Goal: Task Accomplishment & Management: Complete application form

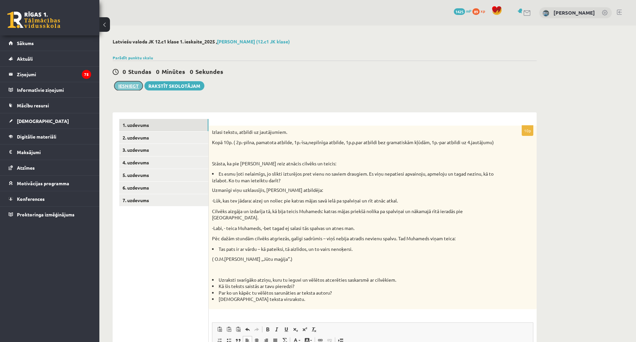
click at [125, 84] on button "Iesniegt" at bounding box center [128, 85] width 28 height 9
click at [131, 82] on button "Iesniegt" at bounding box center [128, 85] width 28 height 9
click at [151, 149] on link "3. uzdevums" at bounding box center [163, 150] width 89 height 12
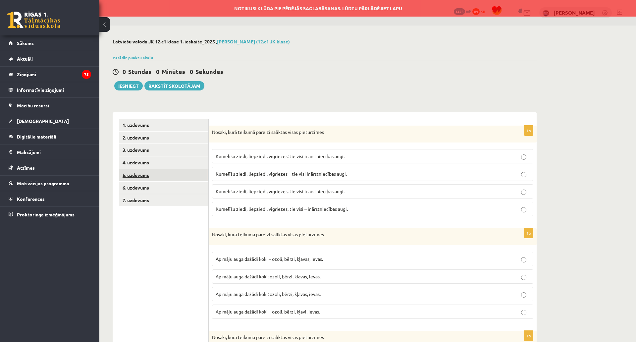
click at [153, 174] on link "5. uzdevums" at bounding box center [163, 175] width 89 height 12
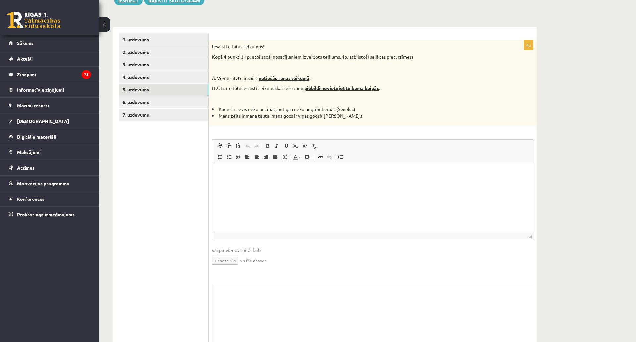
scroll to position [85, 0]
click at [143, 105] on link "6. uzdevums" at bounding box center [163, 103] width 89 height 12
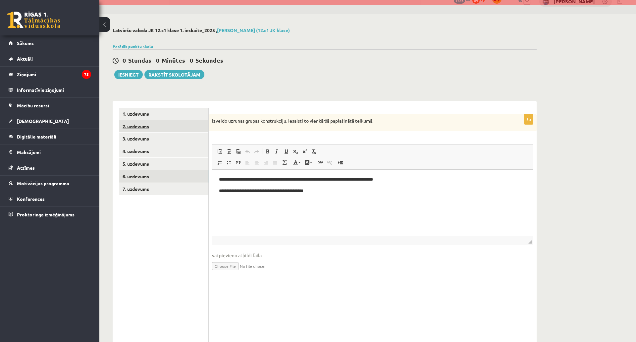
scroll to position [0, 0]
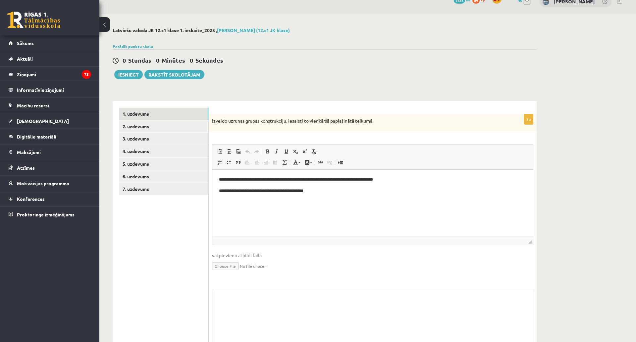
click at [164, 115] on link "1. uzdevums" at bounding box center [163, 114] width 89 height 12
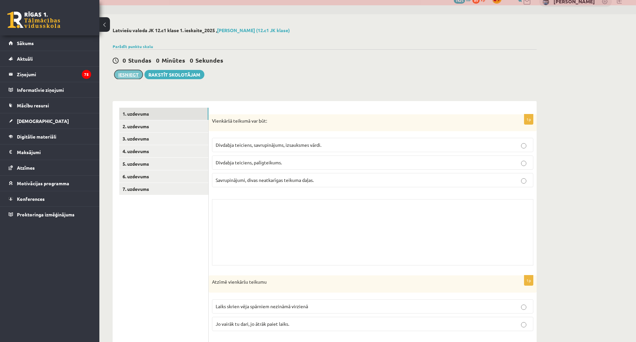
click at [124, 71] on button "Iesniegt" at bounding box center [128, 74] width 28 height 9
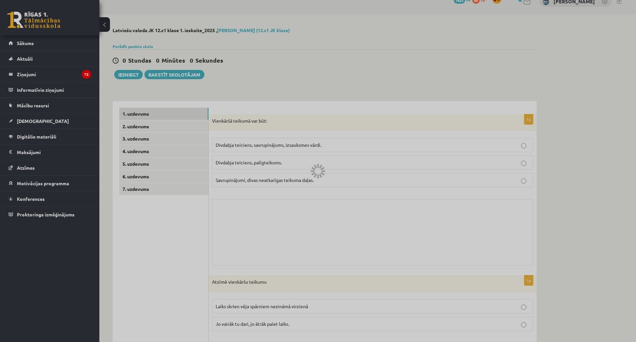
click at [28, 118] on div at bounding box center [318, 171] width 636 height 342
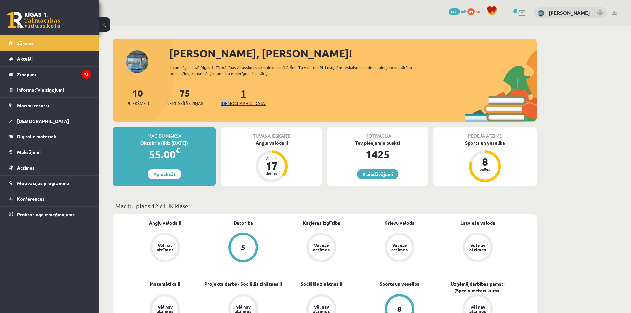
drag, startPoint x: 228, startPoint y: 99, endPoint x: 228, endPoint y: 103, distance: 4.0
click at [228, 103] on div "1 Ieskaites" at bounding box center [243, 96] width 46 height 21
click at [228, 103] on span "[DEMOGRAPHIC_DATA]" at bounding box center [243, 103] width 46 height 7
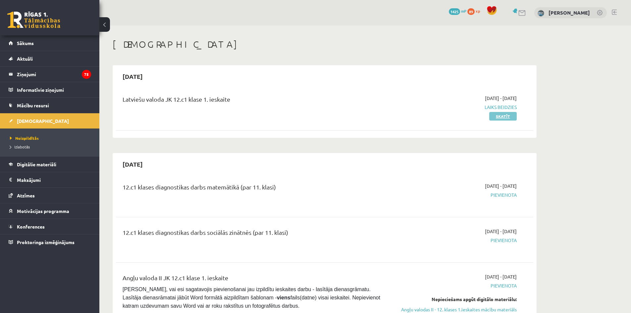
click at [501, 118] on link "Skatīt" at bounding box center [502, 116] width 27 height 9
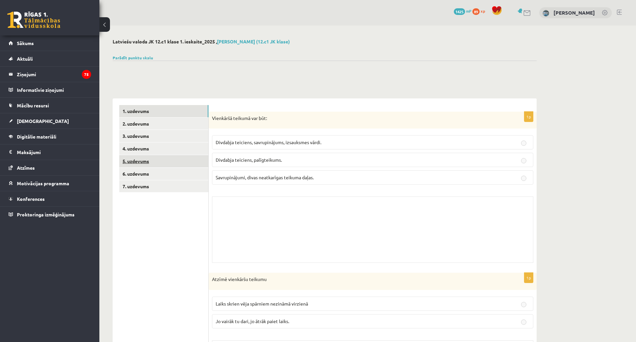
click at [172, 161] on link "5. uzdevums" at bounding box center [163, 161] width 89 height 12
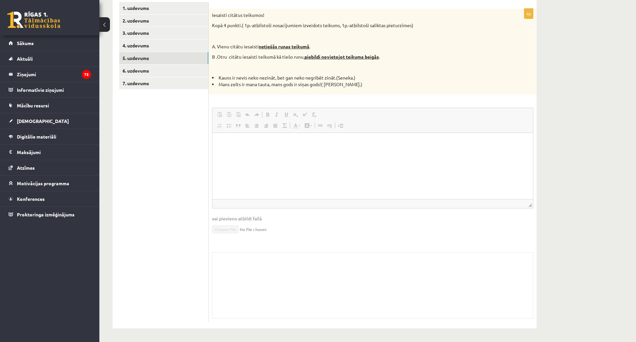
scroll to position [127, 0]
click at [192, 65] on link "6. uzdevums" at bounding box center [163, 71] width 89 height 12
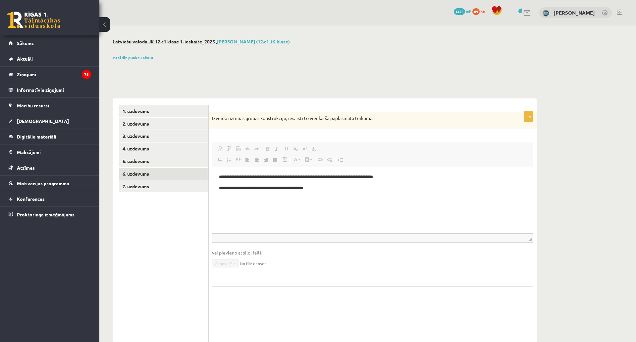
scroll to position [0, 0]
click at [124, 184] on link "7. uzdevums" at bounding box center [163, 186] width 89 height 12
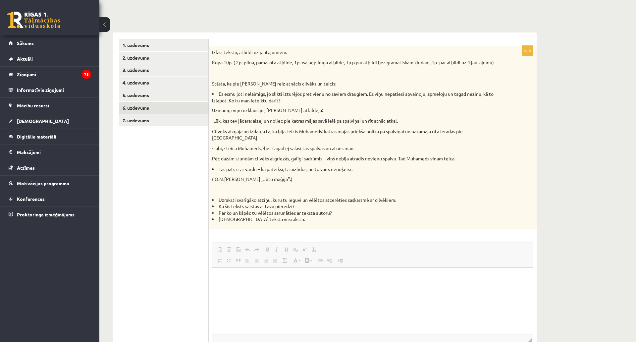
scroll to position [69, 0]
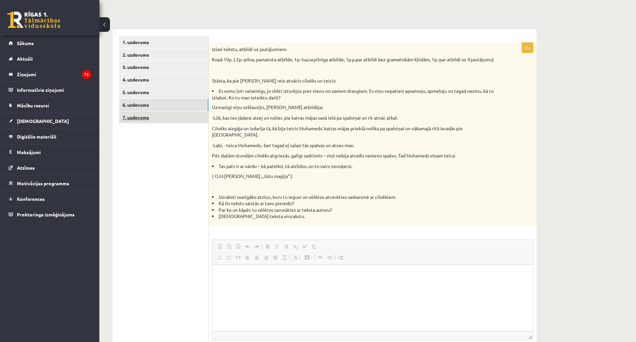
click at [158, 117] on link "7. uzdevums" at bounding box center [163, 117] width 89 height 12
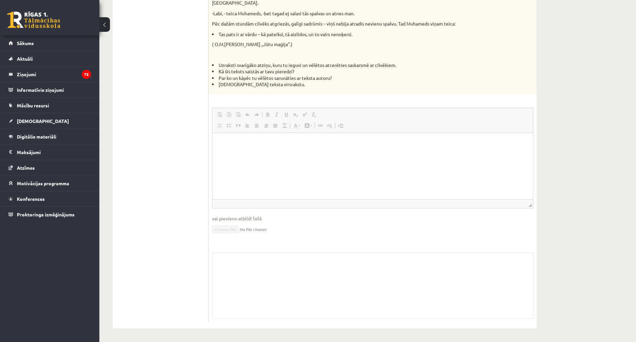
scroll to position [206, 0]
click at [356, 153] on html at bounding box center [372, 143] width 320 height 20
click at [311, 148] on html at bounding box center [372, 143] width 320 height 20
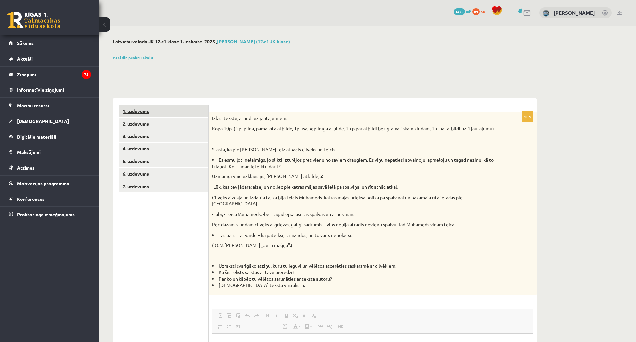
click at [162, 107] on link "1. uzdevums" at bounding box center [163, 111] width 89 height 12
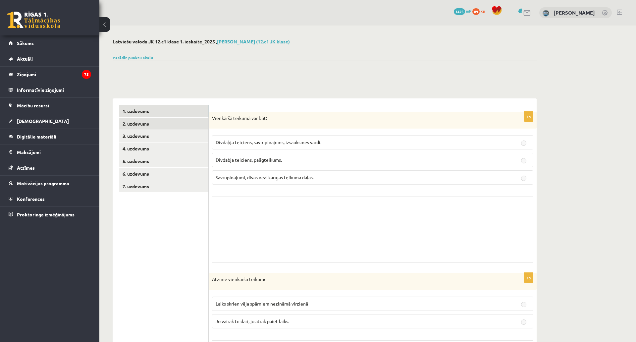
click at [159, 121] on link "2. uzdevums" at bounding box center [163, 124] width 89 height 12
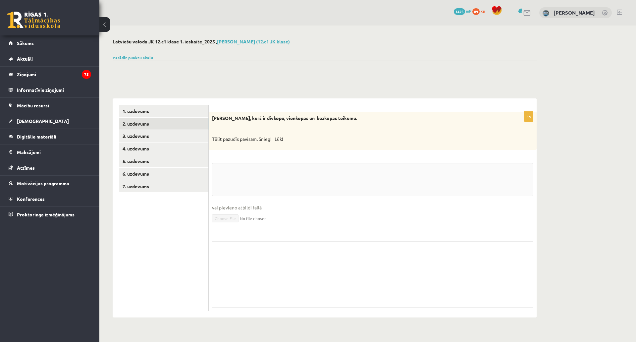
click at [159, 121] on link "2. uzdevums" at bounding box center [163, 124] width 89 height 12
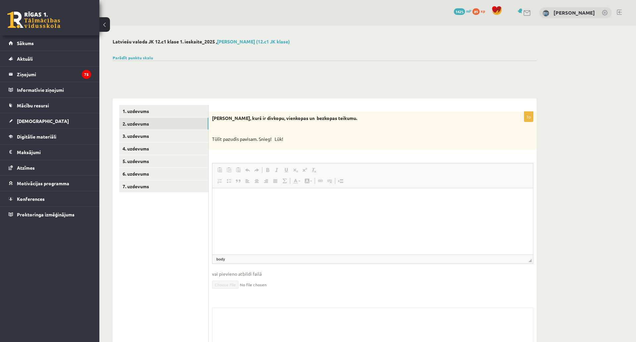
click at [281, 208] on html at bounding box center [372, 198] width 320 height 20
drag, startPoint x: 281, startPoint y: 229, endPoint x: 227, endPoint y: 260, distance: 61.8
click at [227, 208] on html at bounding box center [372, 198] width 320 height 20
click at [227, 260] on span at bounding box center [229, 259] width 4 height 6
drag, startPoint x: 15, startPoint y: 72, endPoint x: 530, endPoint y: 260, distance: 548.2
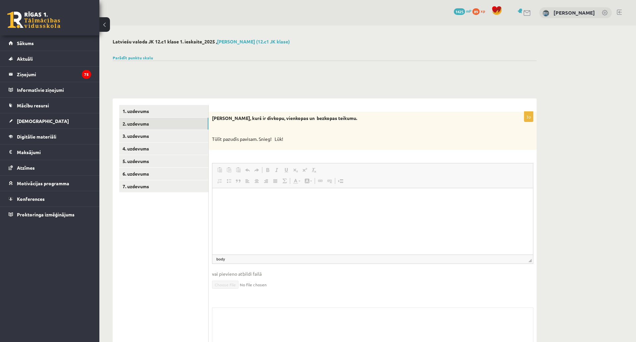
click at [530, 260] on span "◢ Путь элементов body" at bounding box center [372, 258] width 320 height 9
click at [530, 260] on span "◢" at bounding box center [529, 260] width 3 height 3
click at [142, 134] on link "3. uzdevums" at bounding box center [163, 136] width 89 height 12
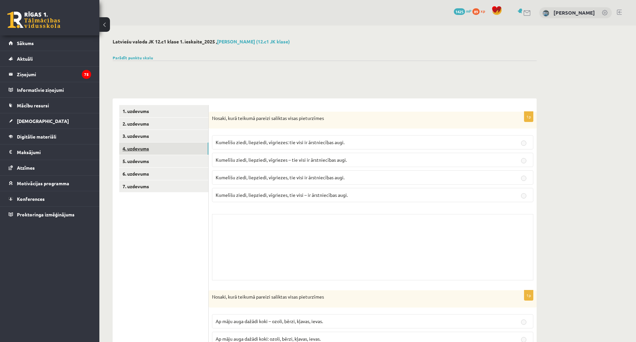
click at [195, 151] on link "4. uzdevums" at bounding box center [163, 148] width 89 height 12
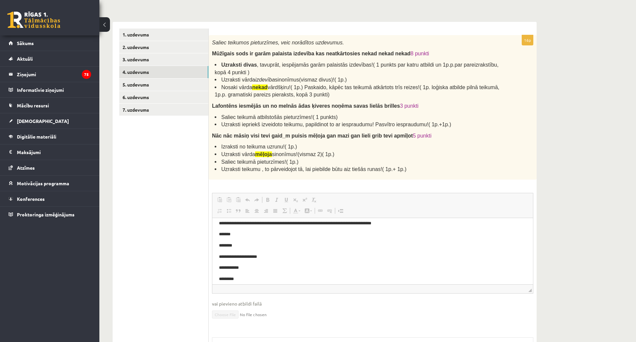
scroll to position [166, 0]
click at [317, 243] on body "**********" at bounding box center [372, 167] width 307 height 219
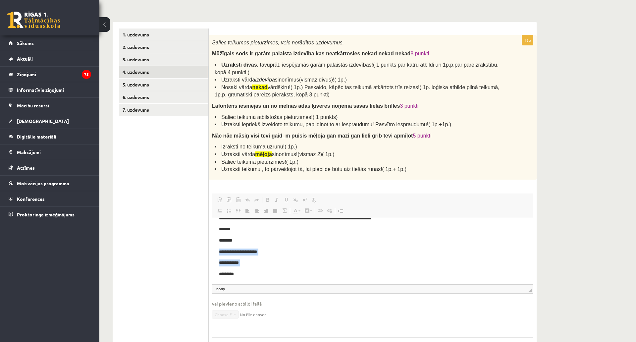
click at [314, 244] on body "**********" at bounding box center [372, 167] width 307 height 219
click at [138, 85] on link "5. uzdevums" at bounding box center [163, 84] width 89 height 12
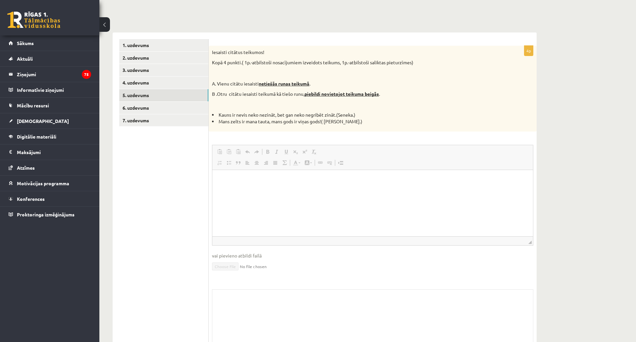
scroll to position [0, 0]
click at [187, 105] on link "6. uzdevums" at bounding box center [163, 108] width 89 height 12
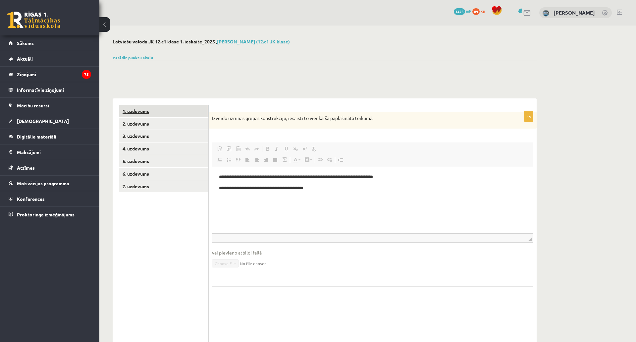
click at [186, 107] on link "1. uzdevums" at bounding box center [163, 111] width 89 height 12
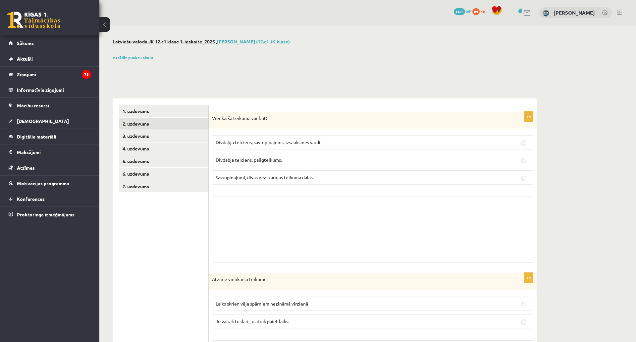
click at [173, 121] on link "2. uzdevums" at bounding box center [163, 124] width 89 height 12
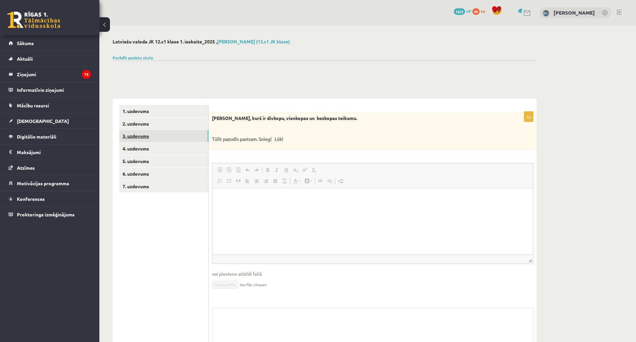
click at [173, 140] on link "3. uzdevums" at bounding box center [163, 136] width 89 height 12
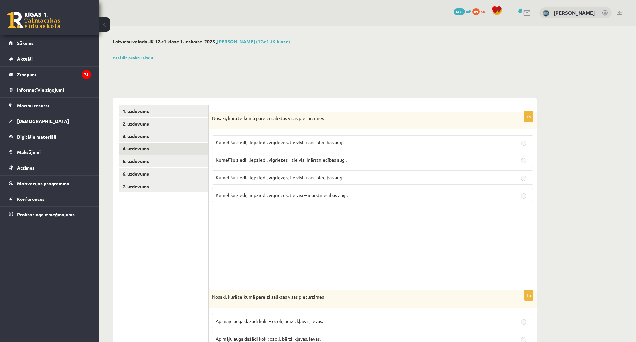
click at [194, 151] on link "4. uzdevums" at bounding box center [163, 148] width 89 height 12
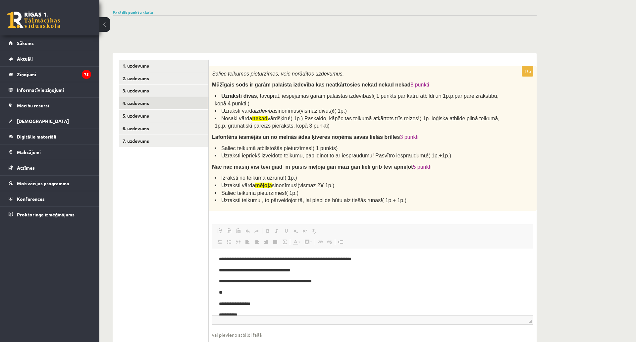
scroll to position [50, 0]
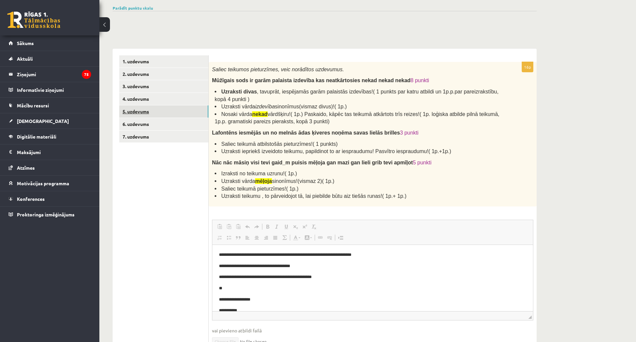
click at [160, 116] on link "5. uzdevums" at bounding box center [163, 111] width 89 height 12
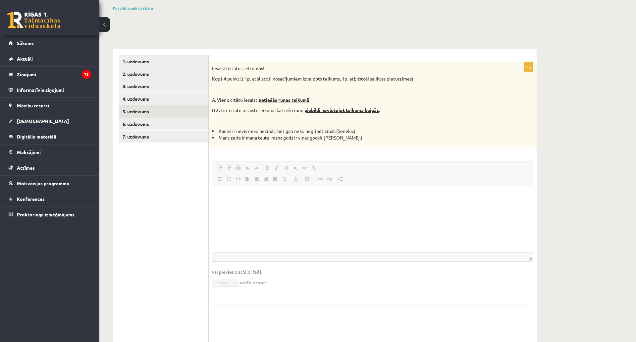
scroll to position [0, 0]
click at [160, 123] on link "6. uzdevums" at bounding box center [163, 124] width 89 height 12
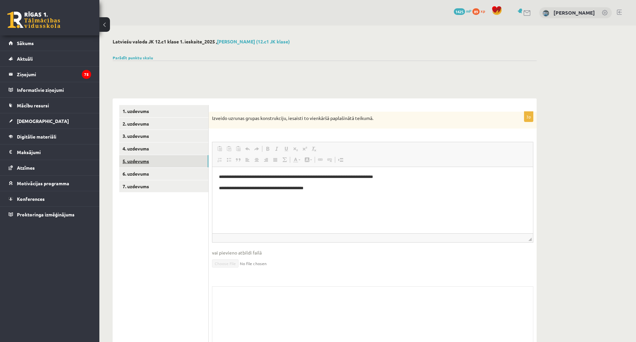
click at [156, 163] on link "5. uzdevums" at bounding box center [163, 161] width 89 height 12
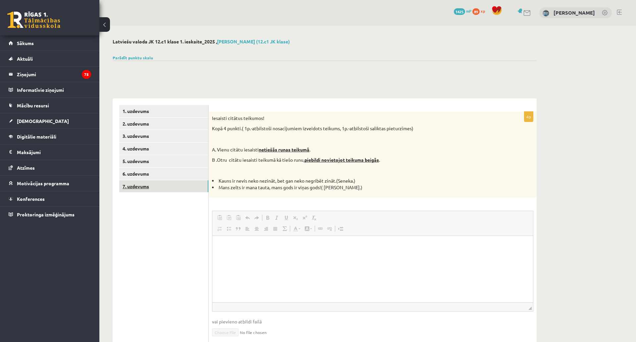
click at [165, 185] on link "7. uzdevums" at bounding box center [163, 186] width 89 height 12
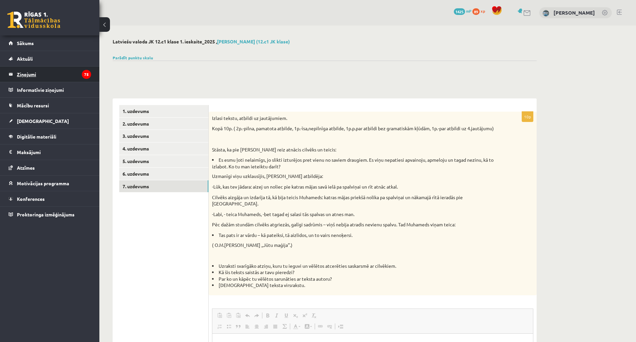
click at [59, 79] on legend "Ziņojumi 75" at bounding box center [54, 74] width 74 height 15
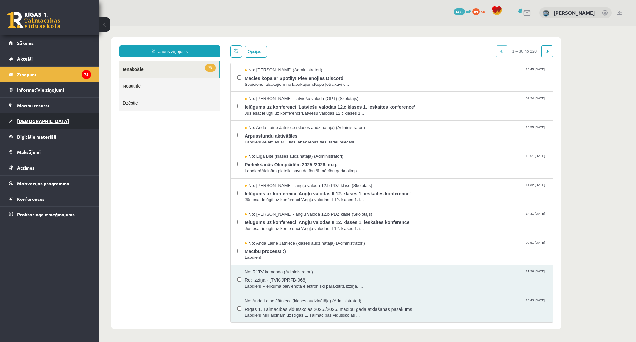
click at [30, 118] on link "[DEMOGRAPHIC_DATA]" at bounding box center [50, 120] width 82 height 15
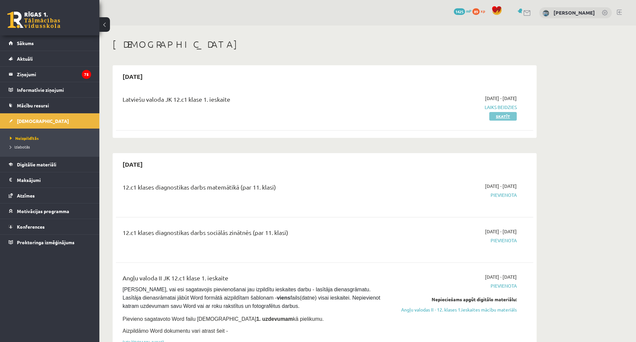
click at [507, 115] on link "Skatīt" at bounding box center [502, 116] width 27 height 9
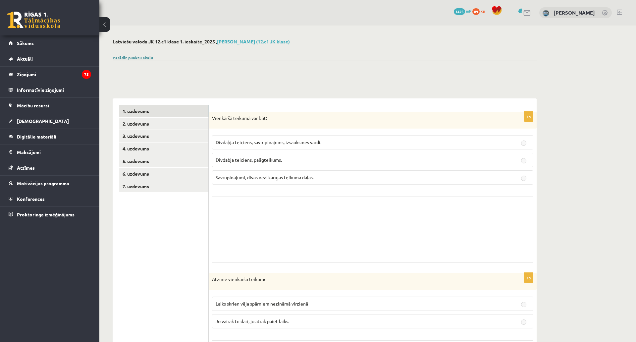
click at [139, 57] on link "Parādīt punktu skalu" at bounding box center [133, 57] width 40 height 5
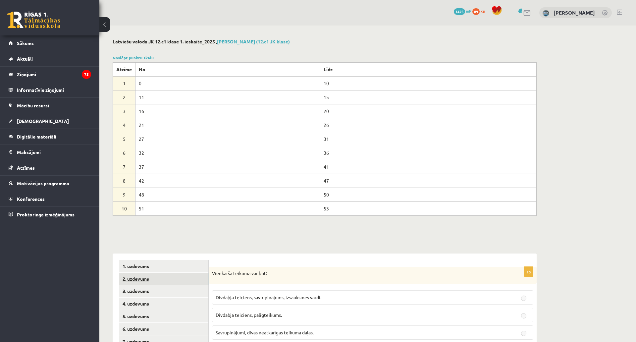
click at [175, 278] on link "2. uzdevums" at bounding box center [163, 278] width 89 height 12
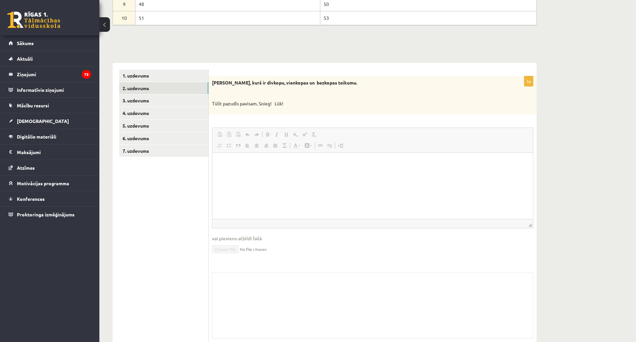
scroll to position [205, 0]
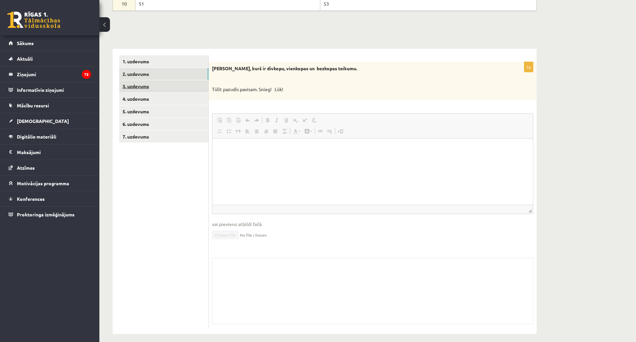
click at [126, 89] on link "3. uzdevums" at bounding box center [163, 86] width 89 height 12
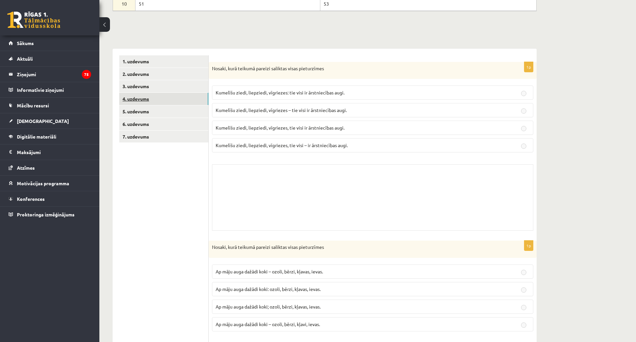
click at [140, 104] on link "4. uzdevums" at bounding box center [163, 99] width 89 height 12
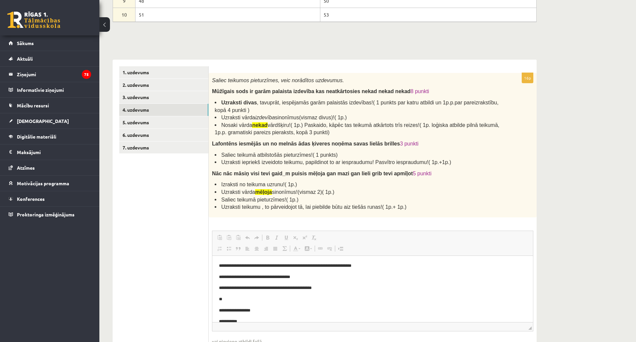
scroll to position [189, 0]
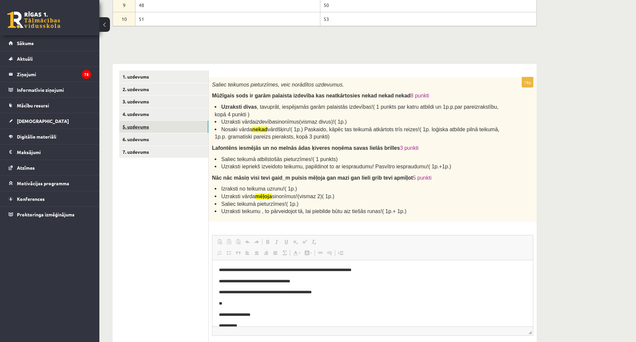
click at [168, 129] on link "5. uzdevums" at bounding box center [163, 126] width 89 height 12
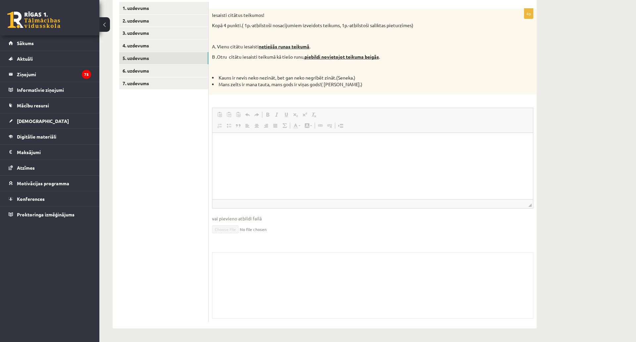
scroll to position [273, 0]
click at [180, 65] on link "6. uzdevums" at bounding box center [163, 71] width 89 height 12
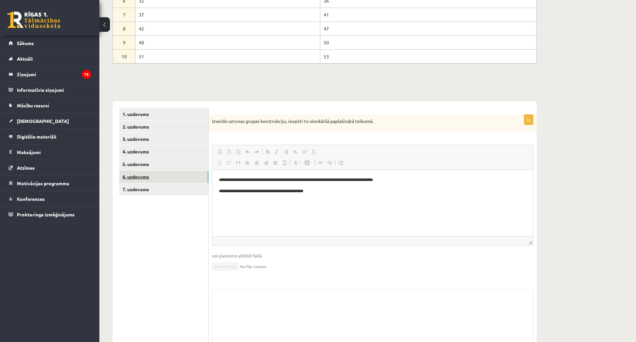
scroll to position [0, 0]
click at [180, 190] on link "7. uzdevums" at bounding box center [163, 189] width 89 height 12
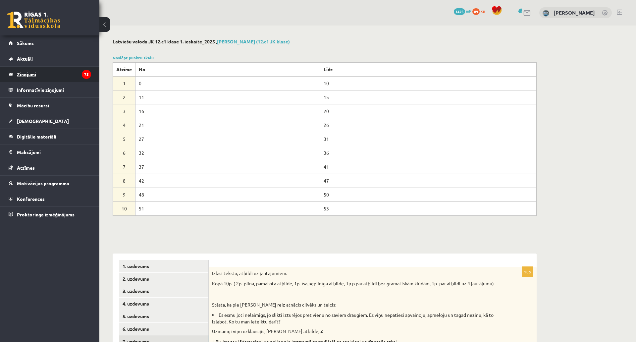
click at [23, 72] on legend "Ziņojumi 75" at bounding box center [54, 74] width 74 height 15
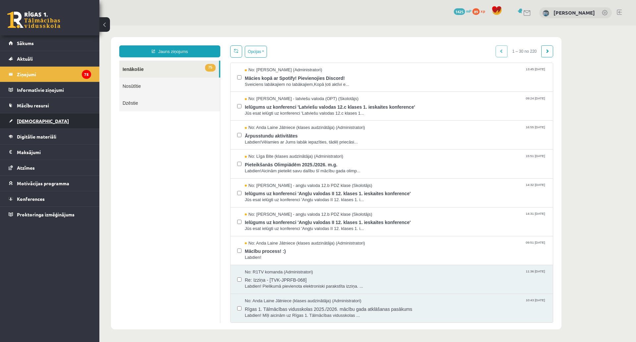
click at [29, 119] on span "[DEMOGRAPHIC_DATA]" at bounding box center [43, 121] width 52 height 6
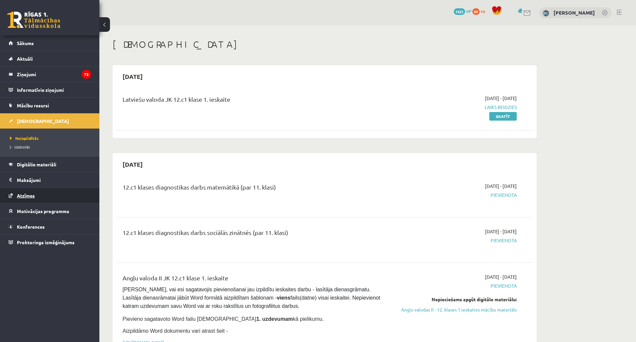
click at [29, 193] on span "Atzīmes" at bounding box center [26, 195] width 18 height 6
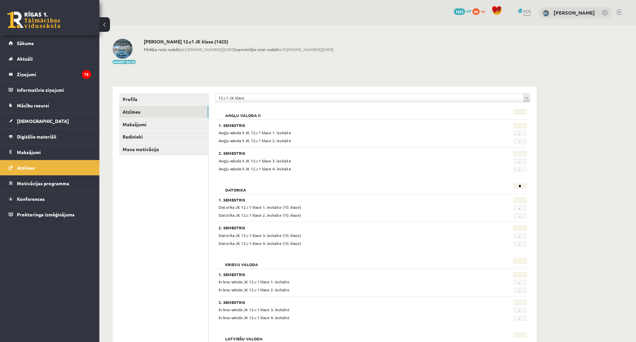
drag, startPoint x: 612, startPoint y: 9, endPoint x: 616, endPoint y: 11, distance: 4.9
click at [616, 11] on div "0 Dāvanas 1425 mP 89 xp [PERSON_NAME]" at bounding box center [367, 12] width 536 height 25
click at [616, 11] on link at bounding box center [618, 12] width 5 height 5
